Goal: Transaction & Acquisition: Obtain resource

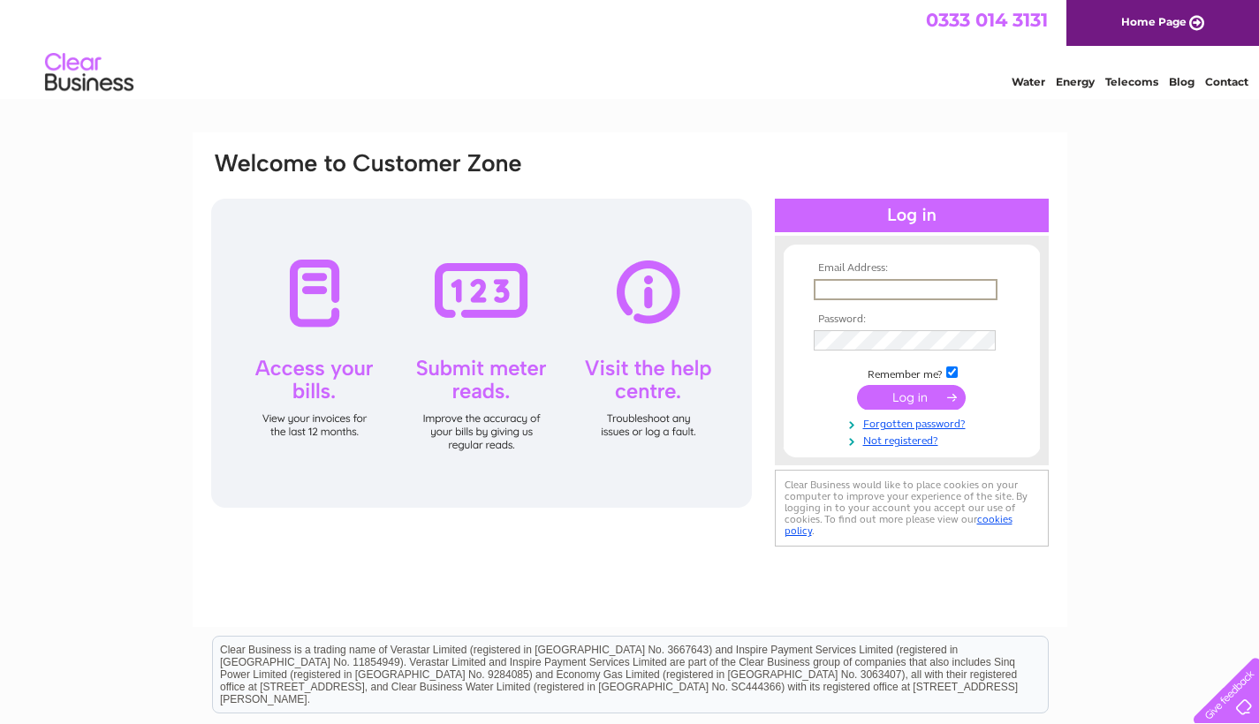
type input "[PERSON_NAME][EMAIL_ADDRESS][DOMAIN_NAME]"
click at [911, 396] on input "submit" at bounding box center [911, 397] width 109 height 25
click at [916, 398] on input "submit" at bounding box center [911, 397] width 109 height 25
click at [916, 395] on input "submit" at bounding box center [911, 395] width 109 height 25
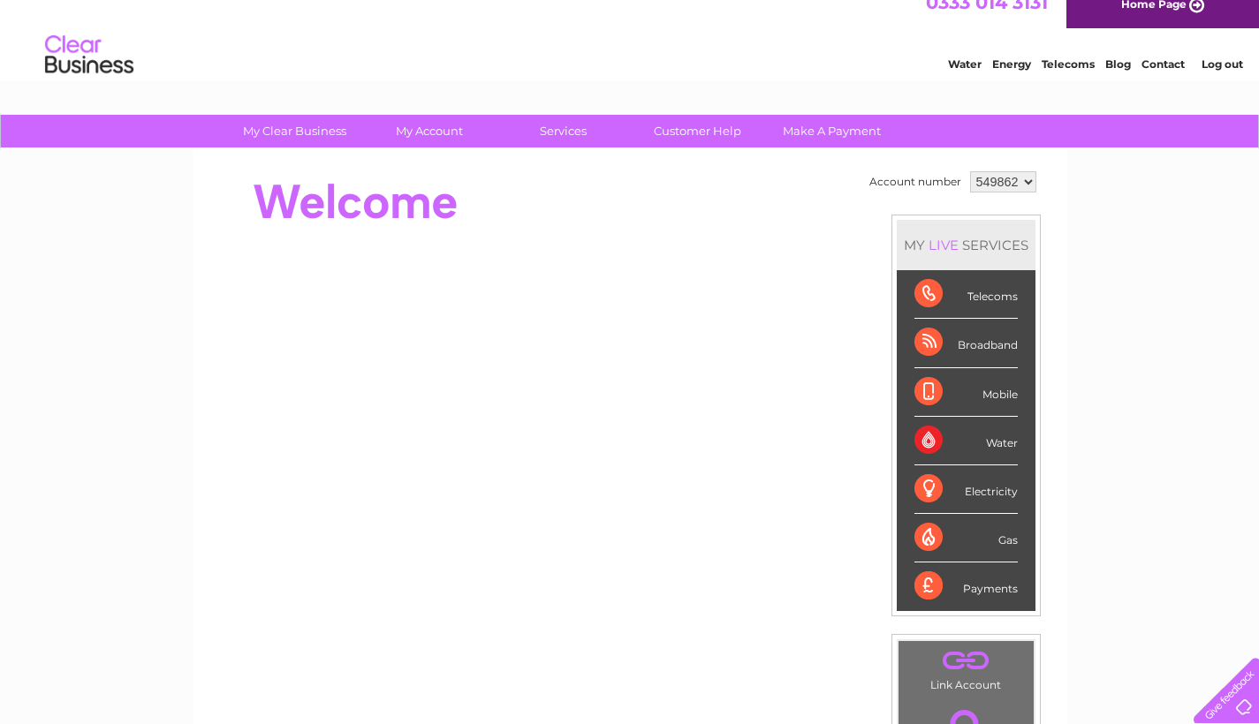
scroll to position [12, 0]
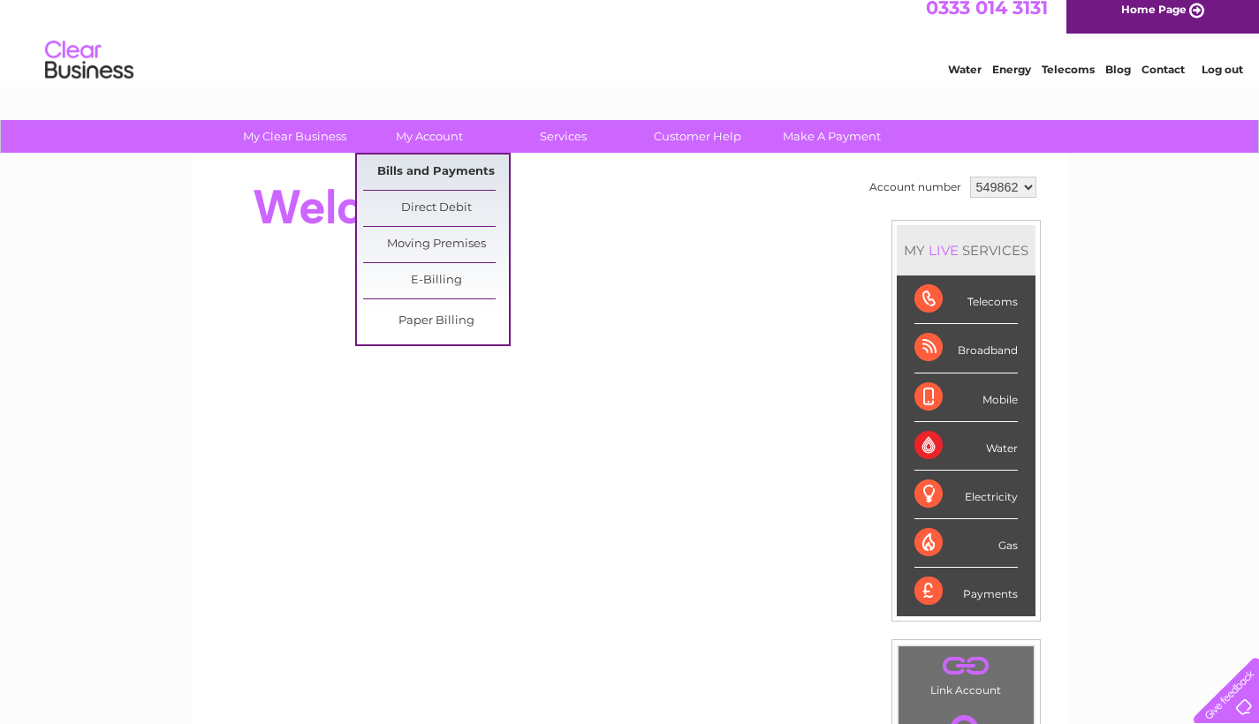
click at [440, 168] on link "Bills and Payments" at bounding box center [436, 172] width 146 height 35
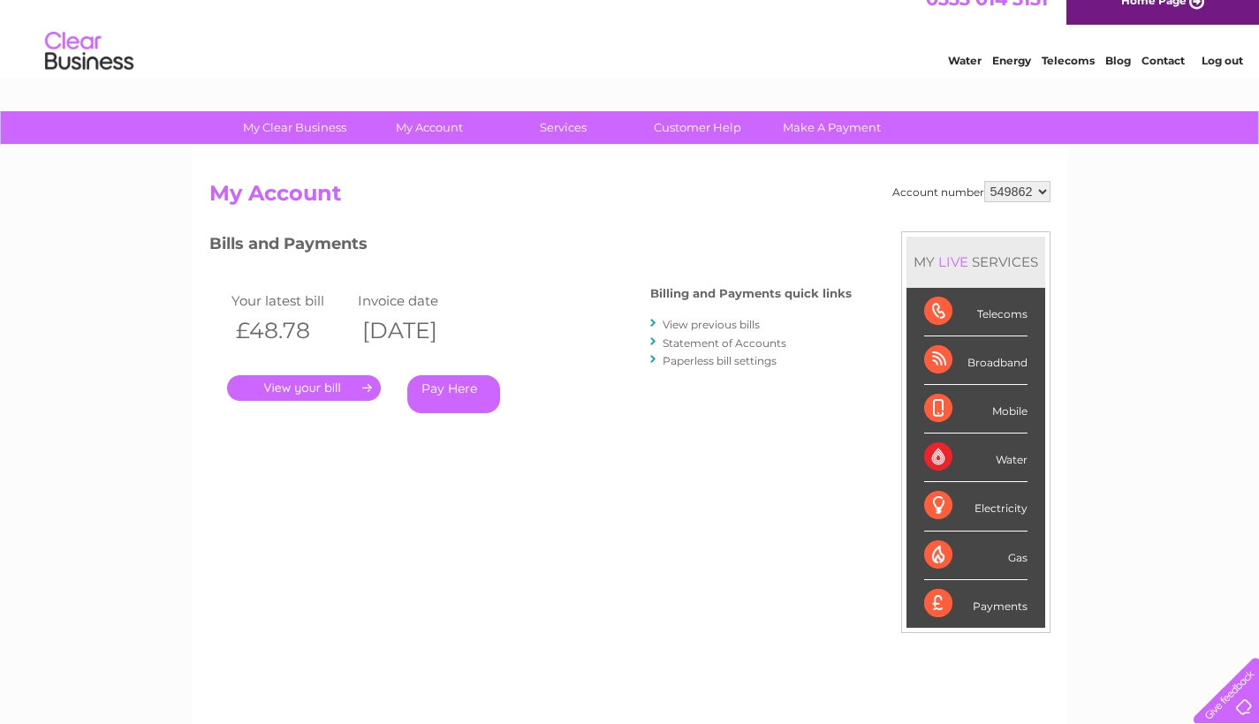
scroll to position [19, 0]
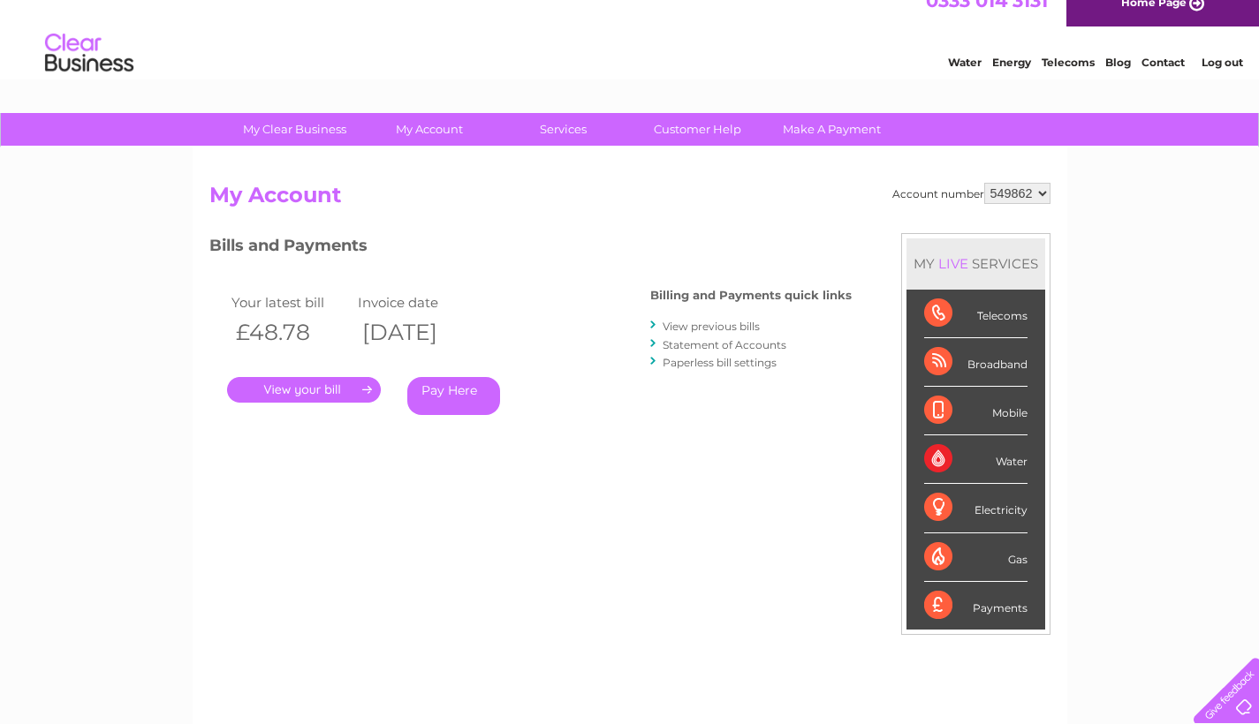
click at [355, 392] on link "." at bounding box center [304, 390] width 154 height 26
click at [694, 323] on link "View previous bills" at bounding box center [711, 326] width 97 height 13
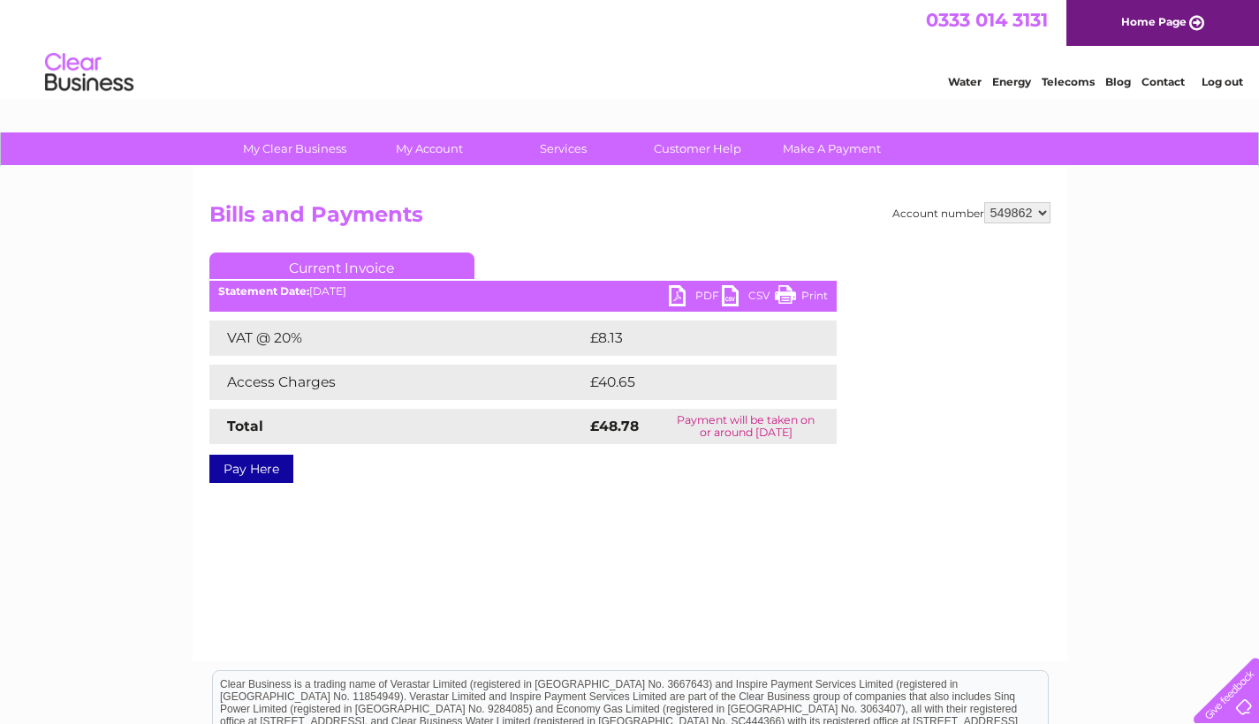
click at [572, 224] on h2 "Bills and Payments" at bounding box center [629, 219] width 841 height 34
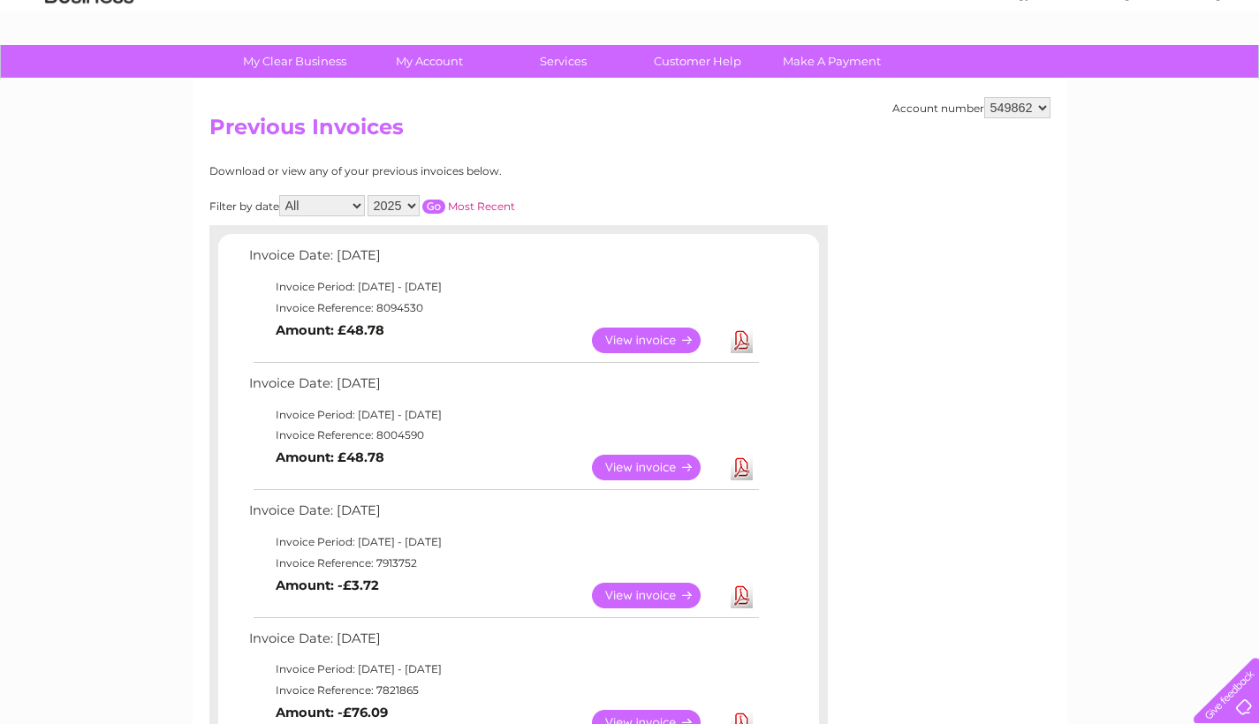
scroll to position [88, 0]
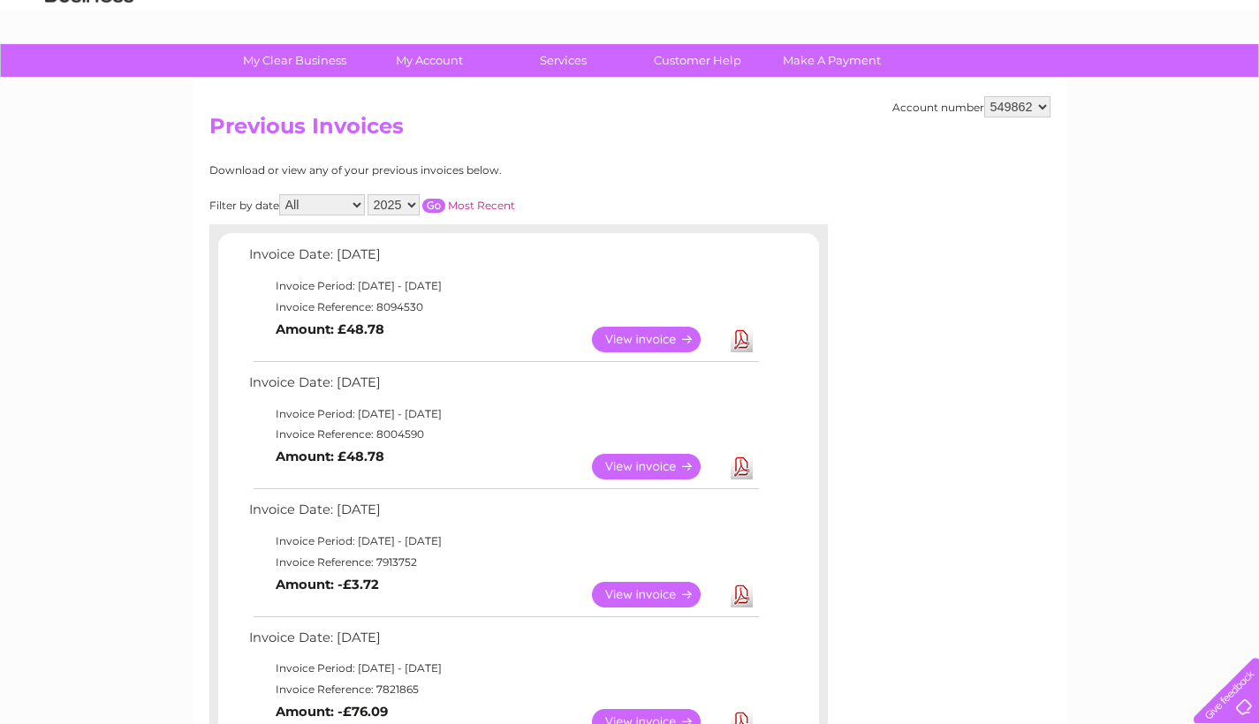
click at [644, 458] on link "View" at bounding box center [657, 467] width 130 height 26
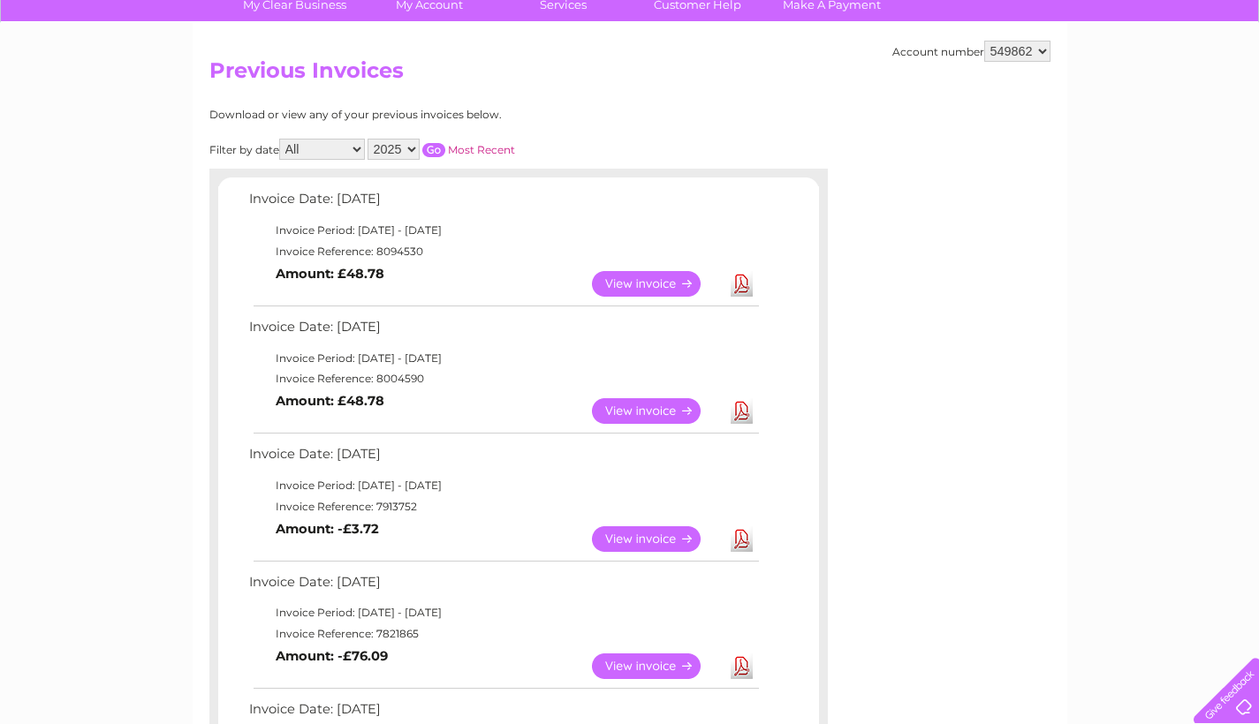
scroll to position [157, 0]
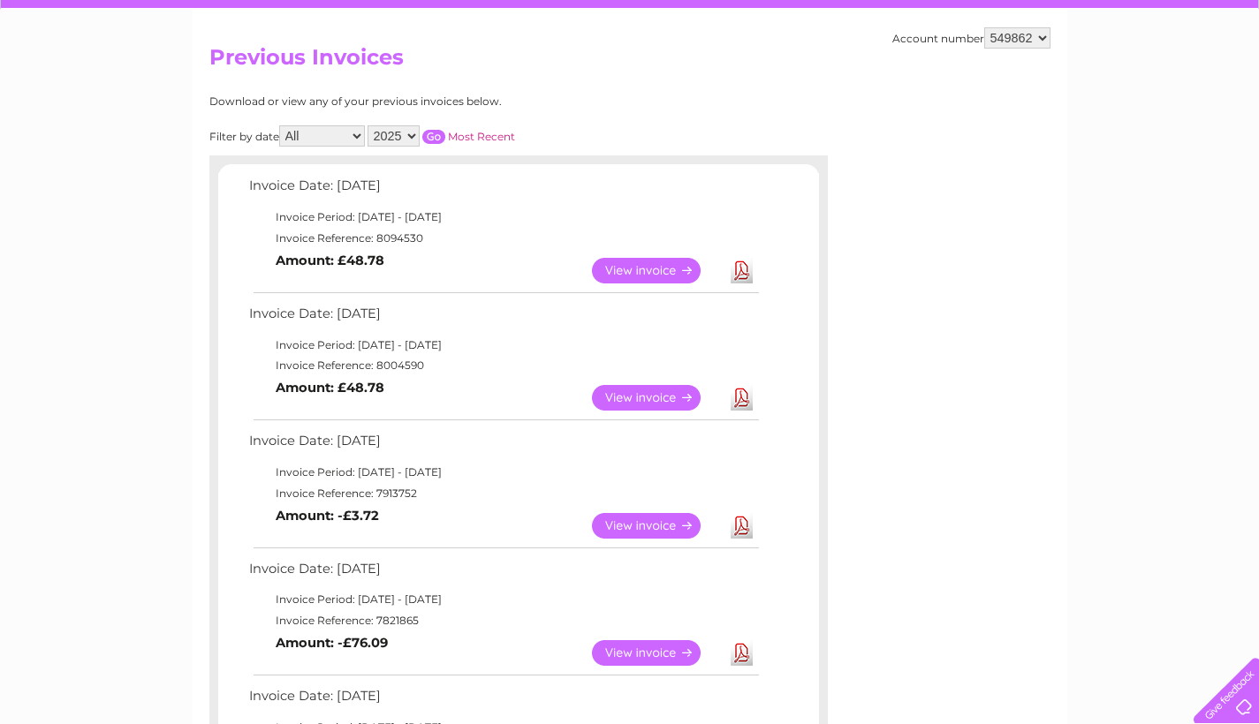
click at [741, 388] on link "Download" at bounding box center [742, 398] width 22 height 26
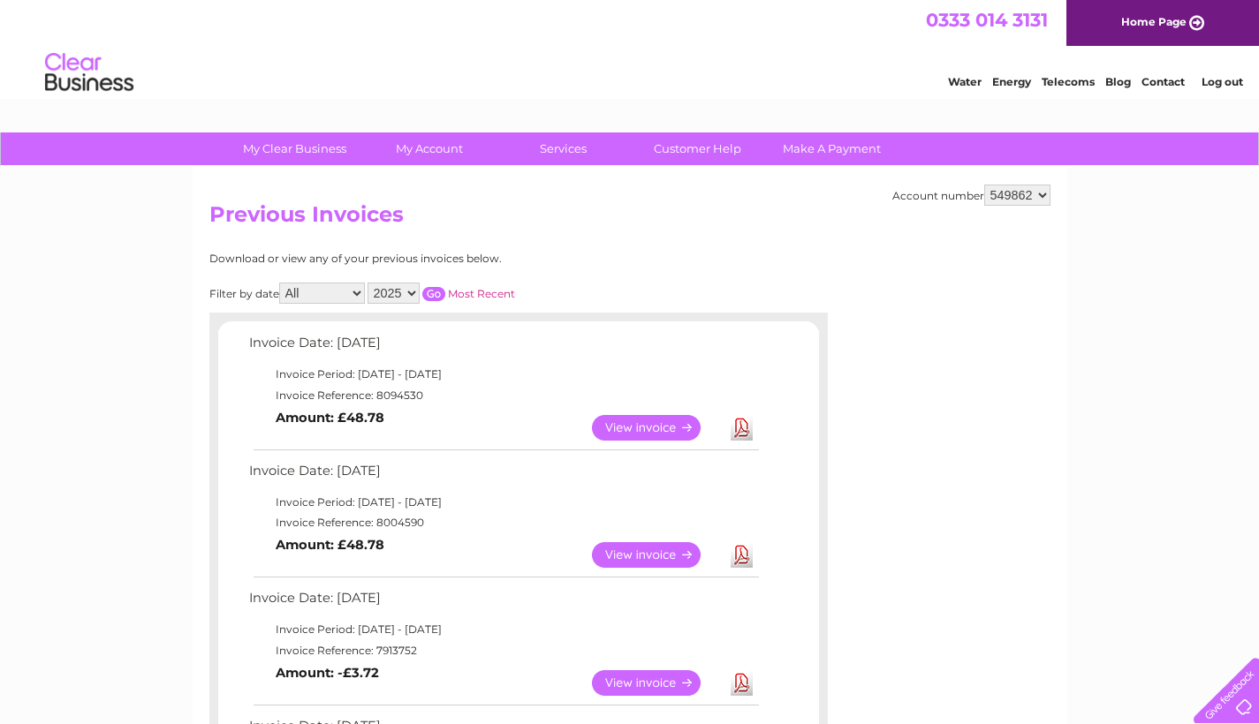
scroll to position [0, 0]
click at [1072, 84] on link "Telecoms" at bounding box center [1068, 81] width 53 height 13
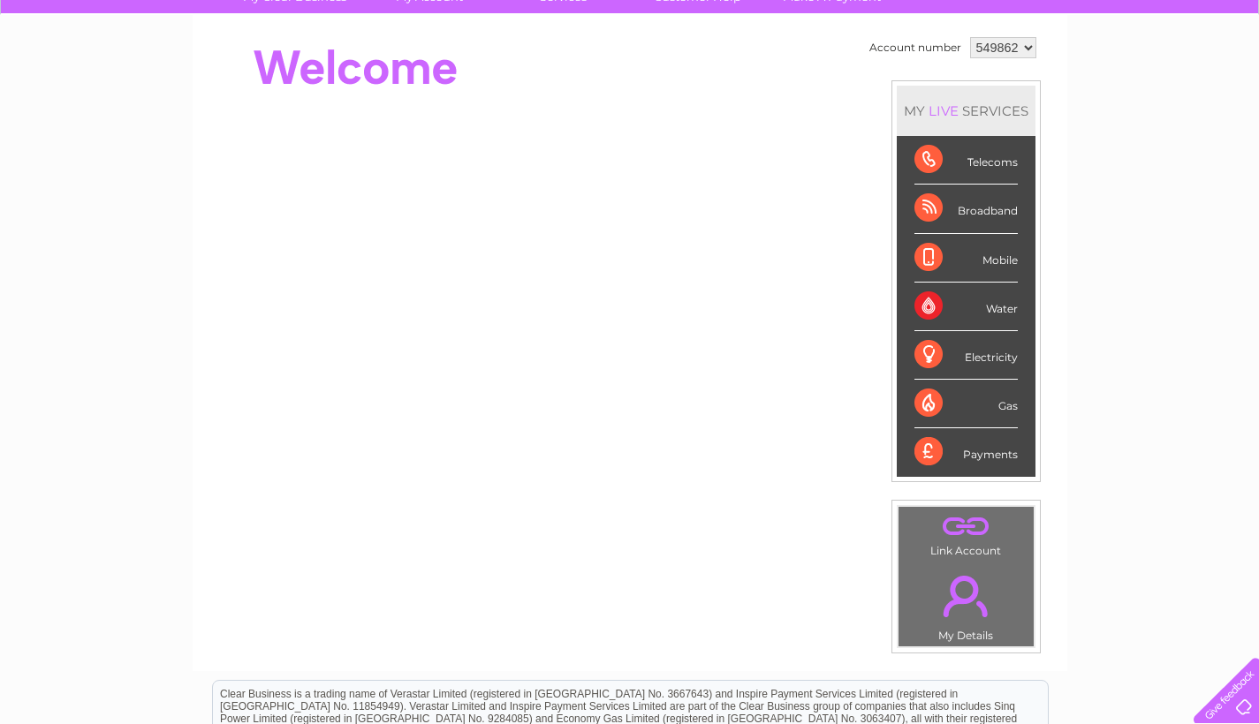
scroll to position [149, 0]
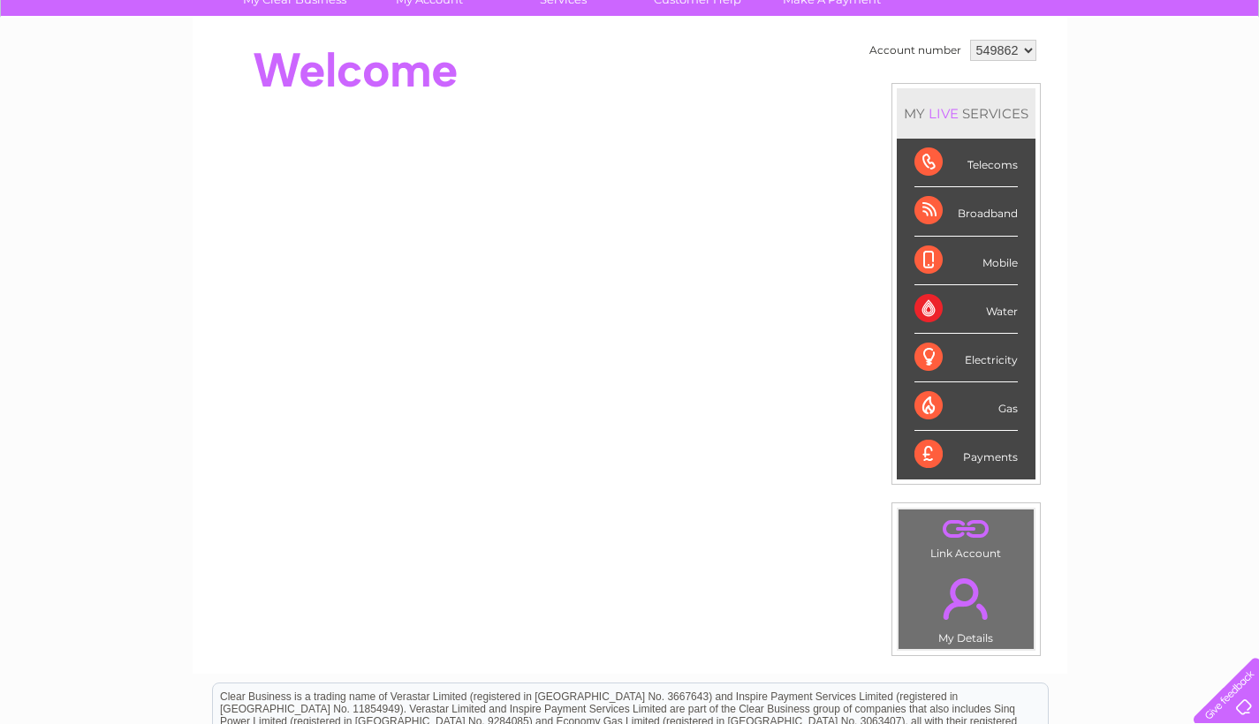
click at [985, 160] on div "Telecoms" at bounding box center [965, 163] width 103 height 49
click at [942, 158] on div "Telecoms" at bounding box center [965, 163] width 103 height 49
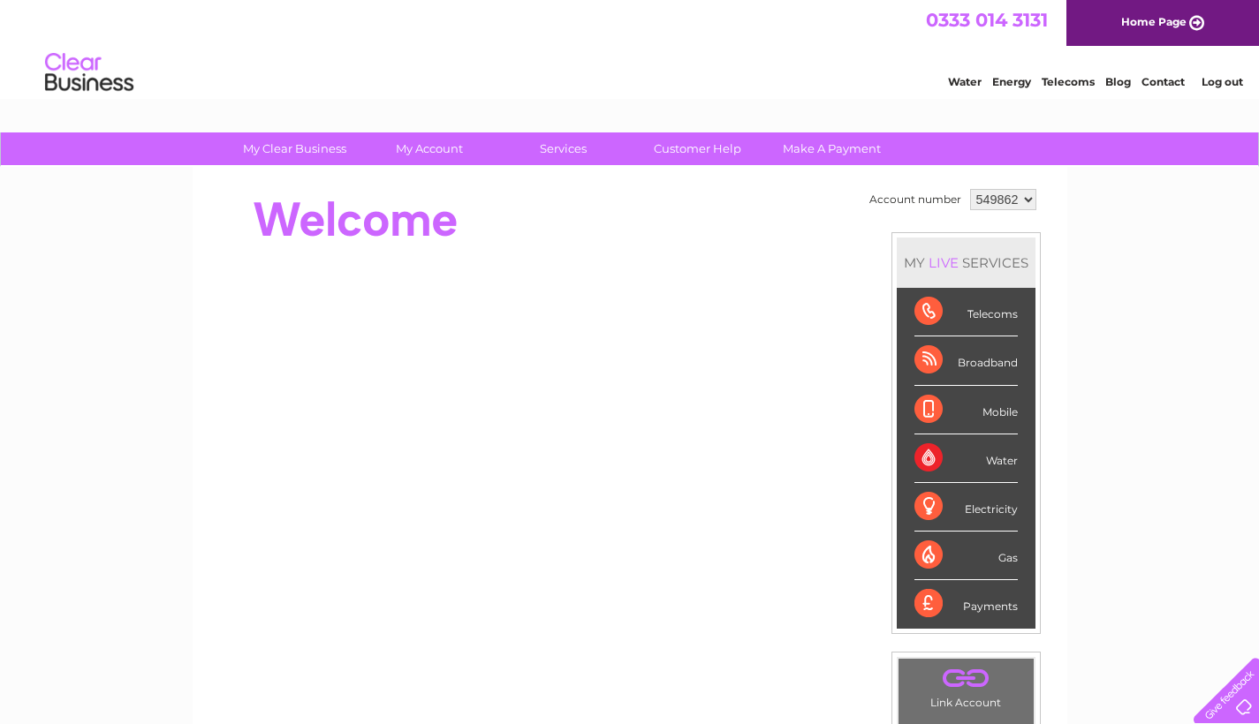
scroll to position [0, 0]
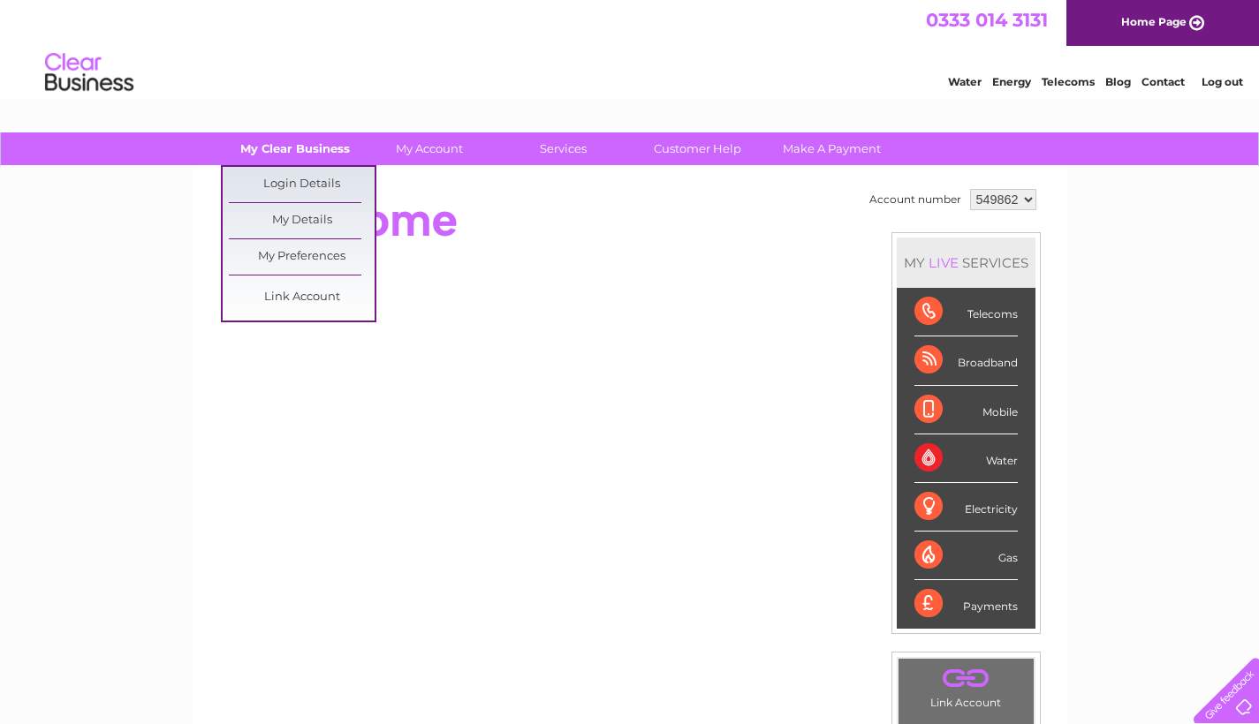
click at [336, 146] on link "My Clear Business" at bounding box center [295, 149] width 146 height 33
click at [315, 216] on link "My Details" at bounding box center [302, 220] width 146 height 35
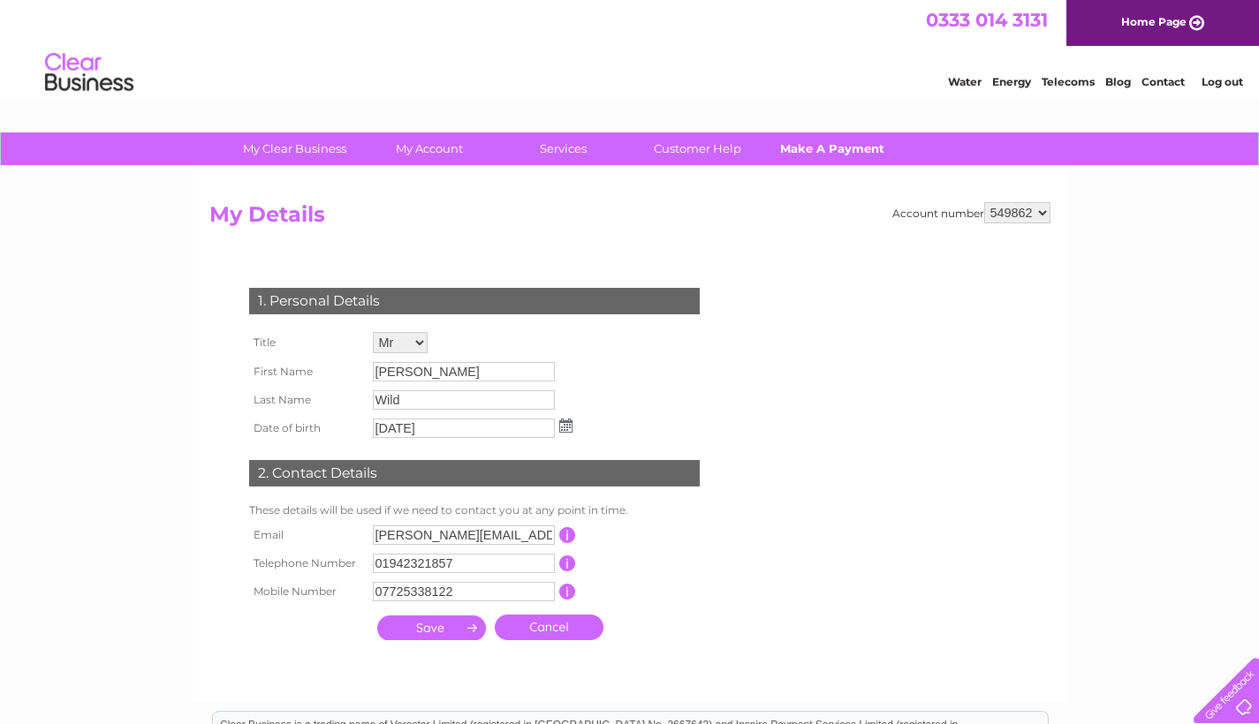
click at [846, 159] on link "Make A Payment" at bounding box center [832, 149] width 146 height 33
click at [827, 149] on link "Make A Payment" at bounding box center [832, 149] width 146 height 33
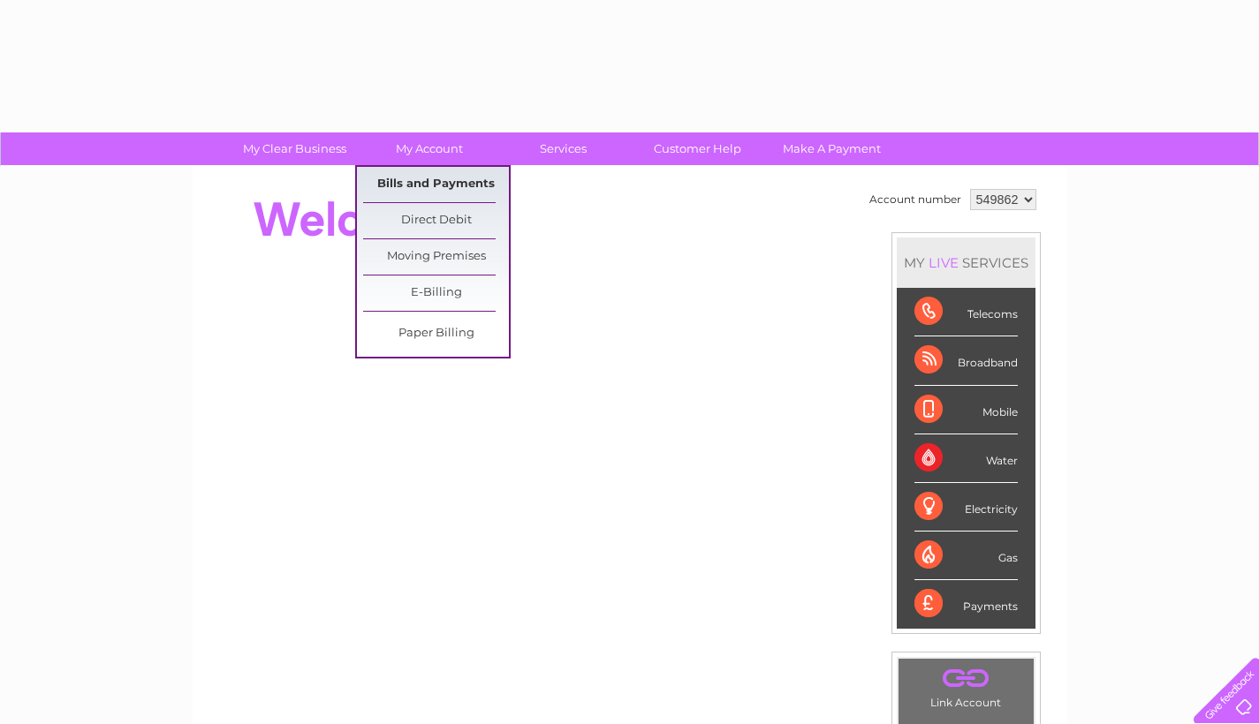
click at [440, 176] on link "Bills and Payments" at bounding box center [436, 184] width 146 height 35
click at [440, 183] on link "Bills and Payments" at bounding box center [436, 184] width 146 height 35
click at [440, 182] on link "Bills and Payments" at bounding box center [436, 184] width 146 height 35
click at [423, 178] on link "Bills and Payments" at bounding box center [436, 184] width 146 height 35
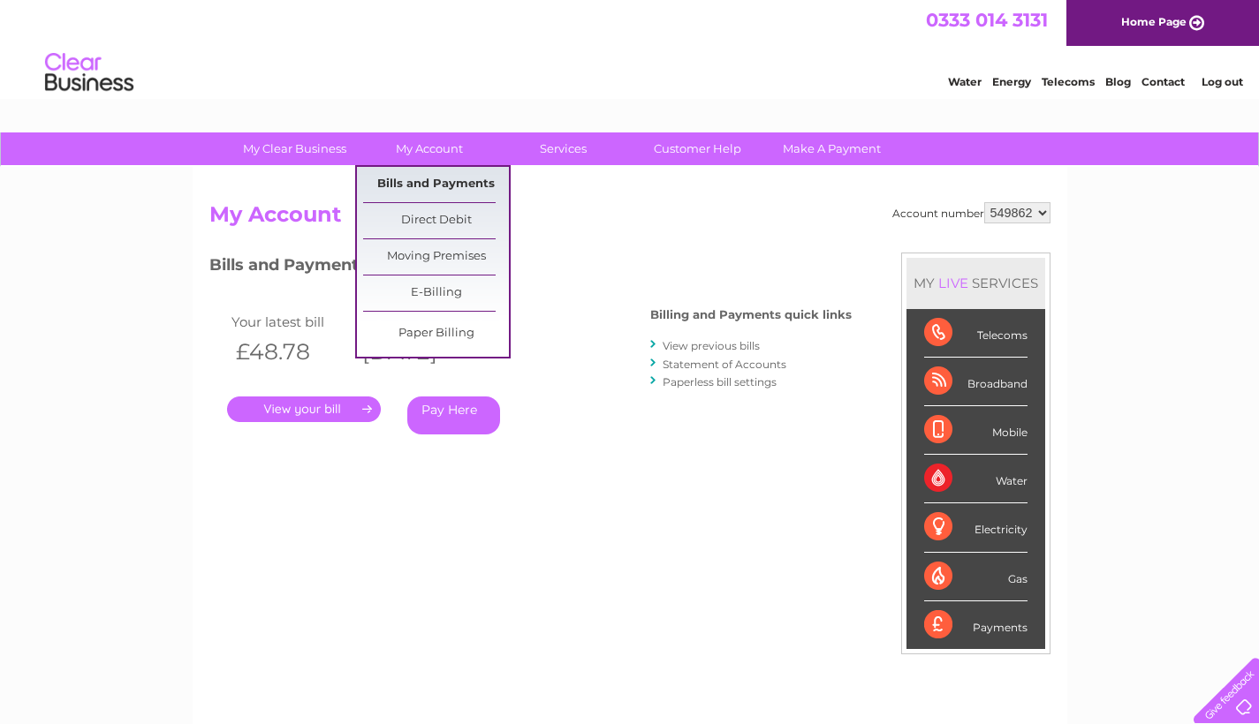
click at [436, 180] on link "Bills and Payments" at bounding box center [436, 184] width 146 height 35
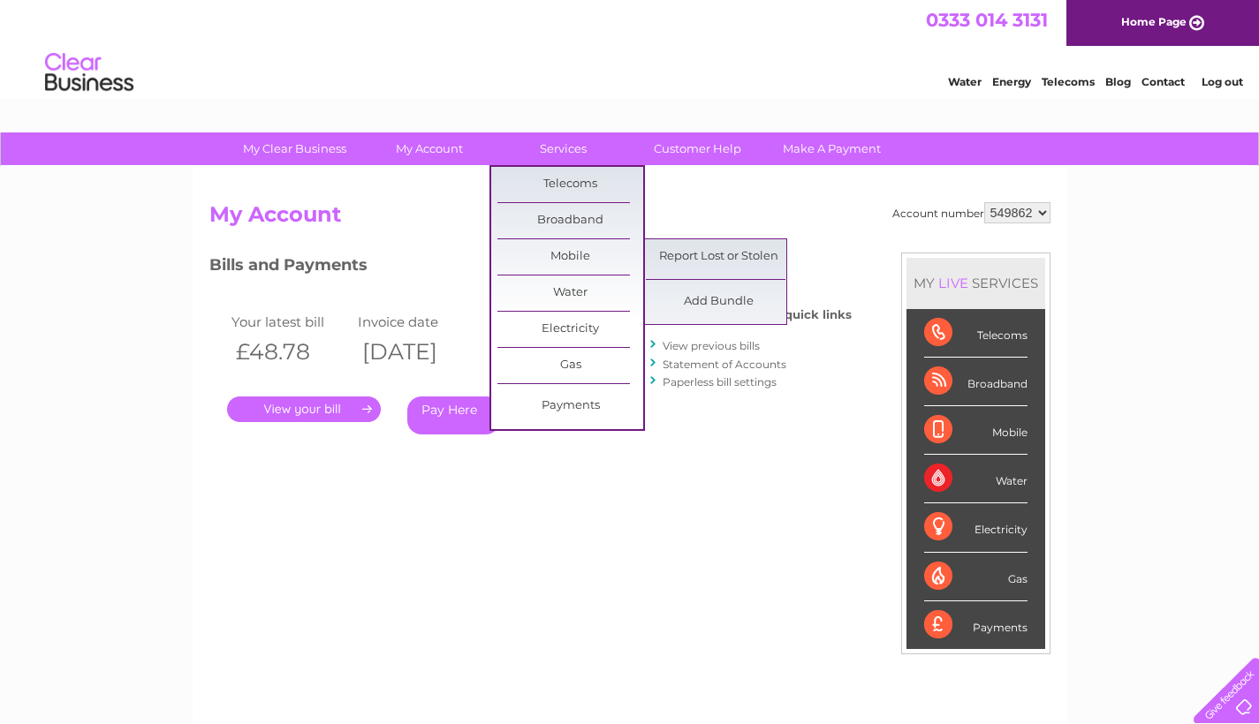
click at [406, 504] on div "Account number 549862 My Account MY LIVE SERVICES Telecoms Broadband Mobile Wat…" at bounding box center [629, 468] width 841 height 532
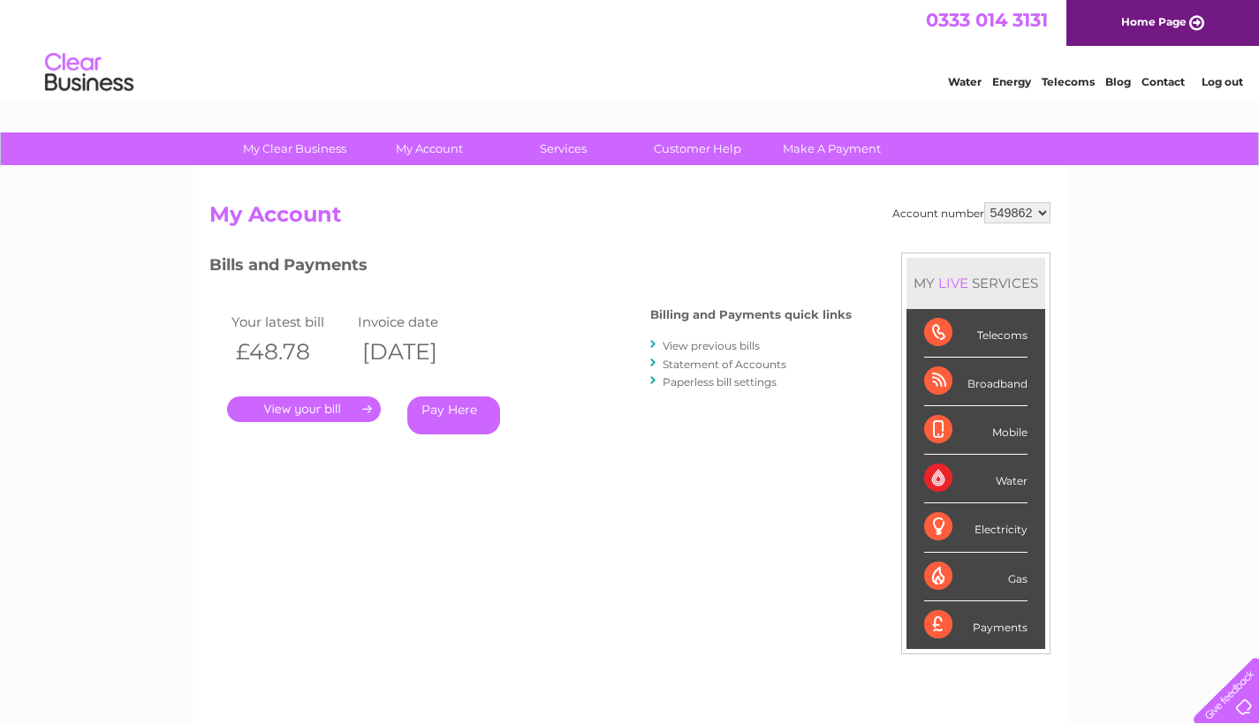
click at [338, 405] on link "." at bounding box center [304, 410] width 154 height 26
click at [703, 342] on link "View previous bills" at bounding box center [711, 345] width 97 height 13
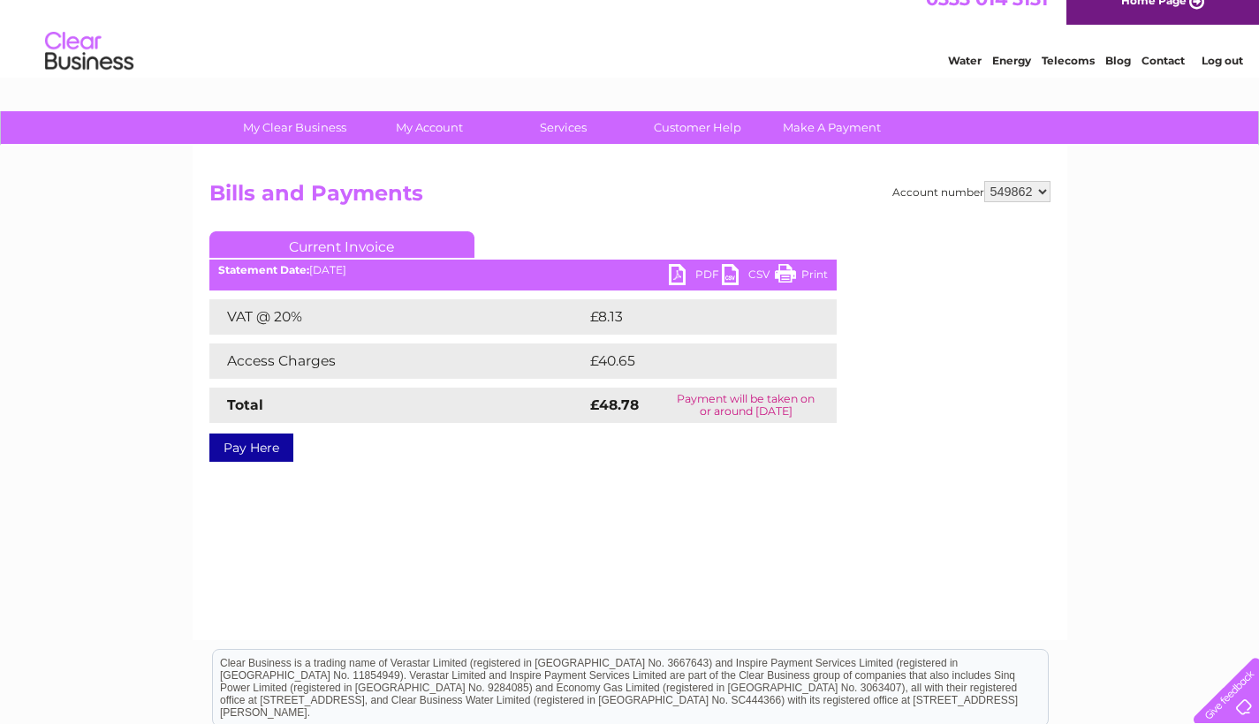
scroll to position [7, 0]
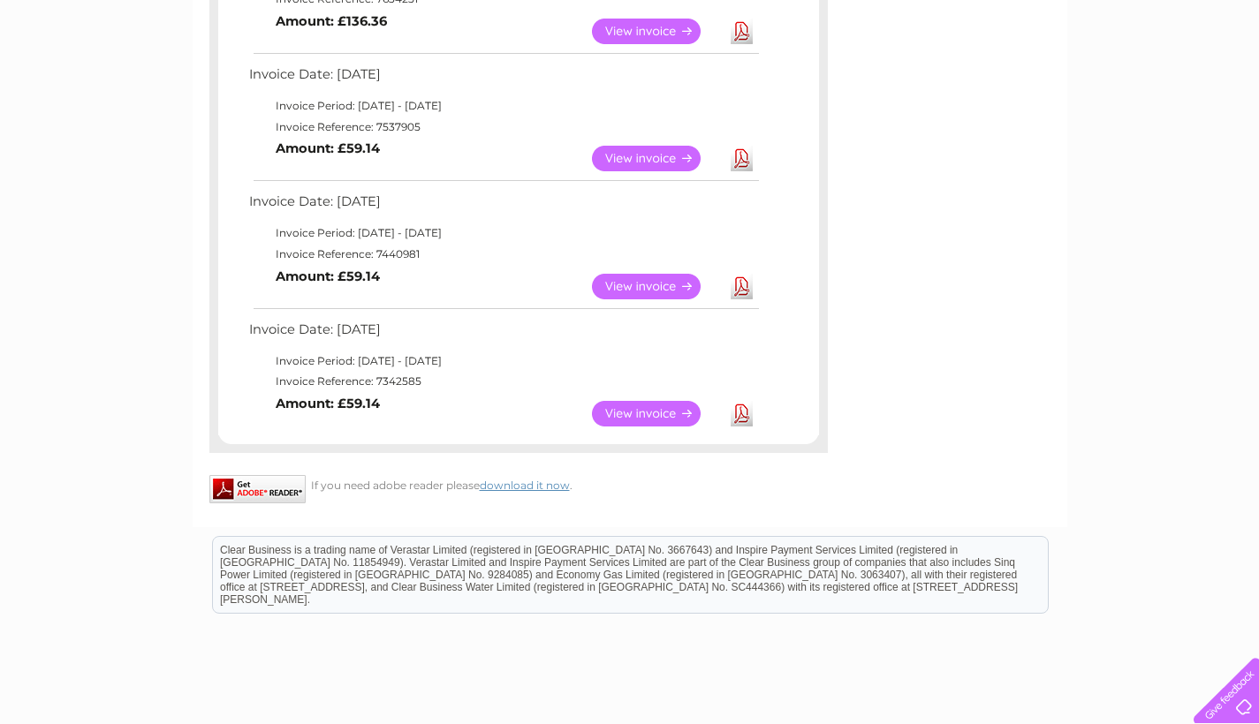
scroll to position [1036, 0]
click at [737, 399] on link "Download" at bounding box center [742, 412] width 22 height 26
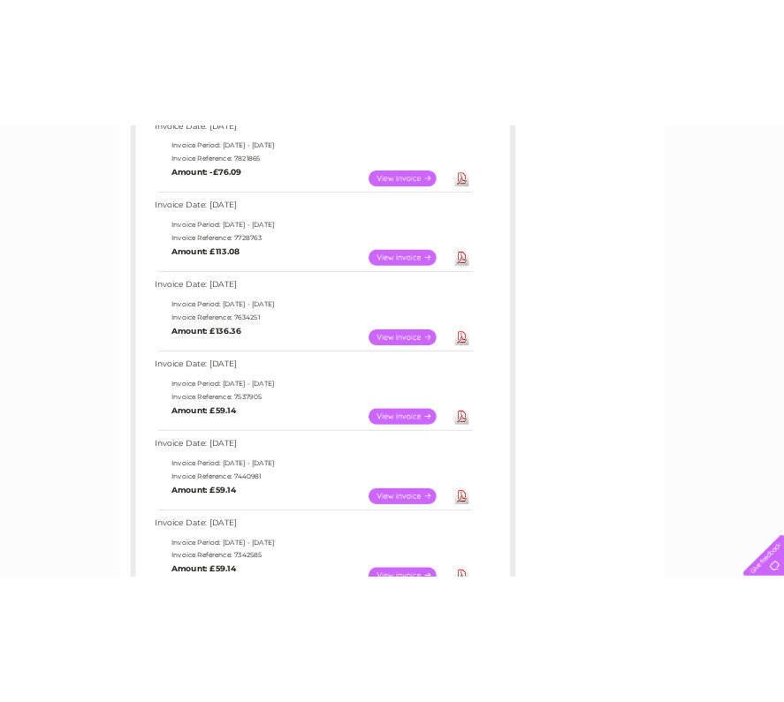
scroll to position [723, 0]
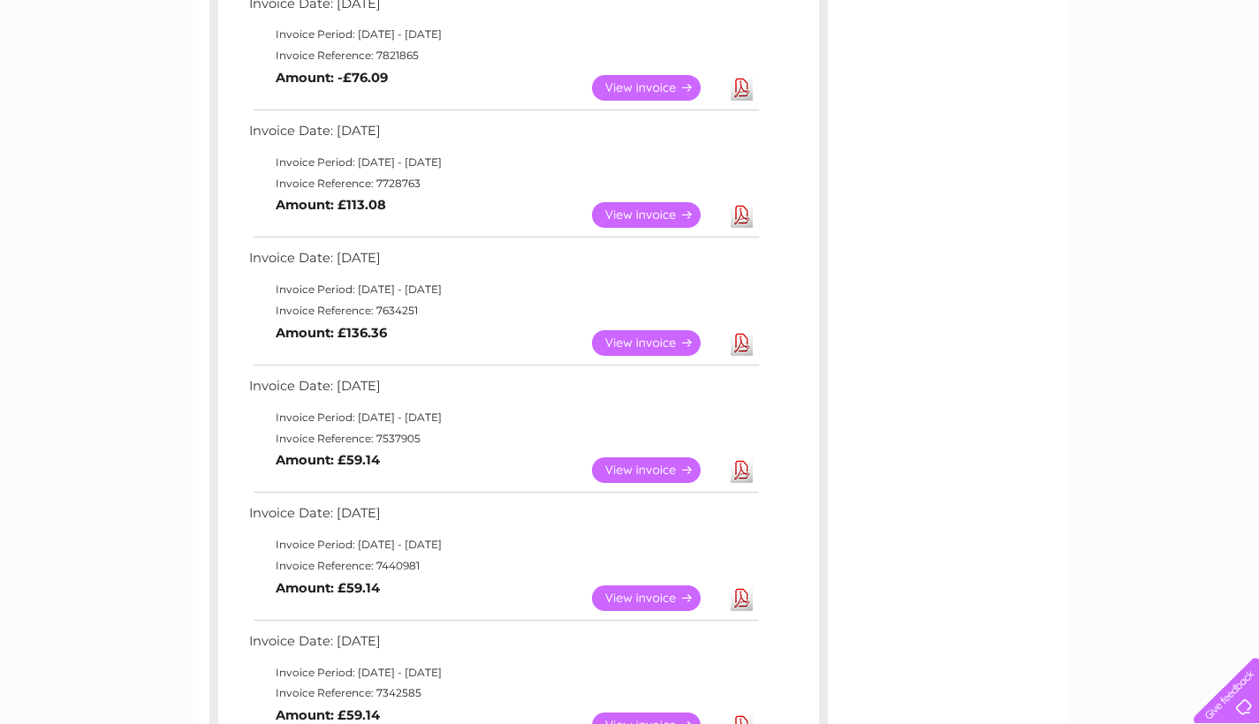
click at [747, 330] on link "Download" at bounding box center [742, 343] width 22 height 26
